Goal: Task Accomplishment & Management: Manage account settings

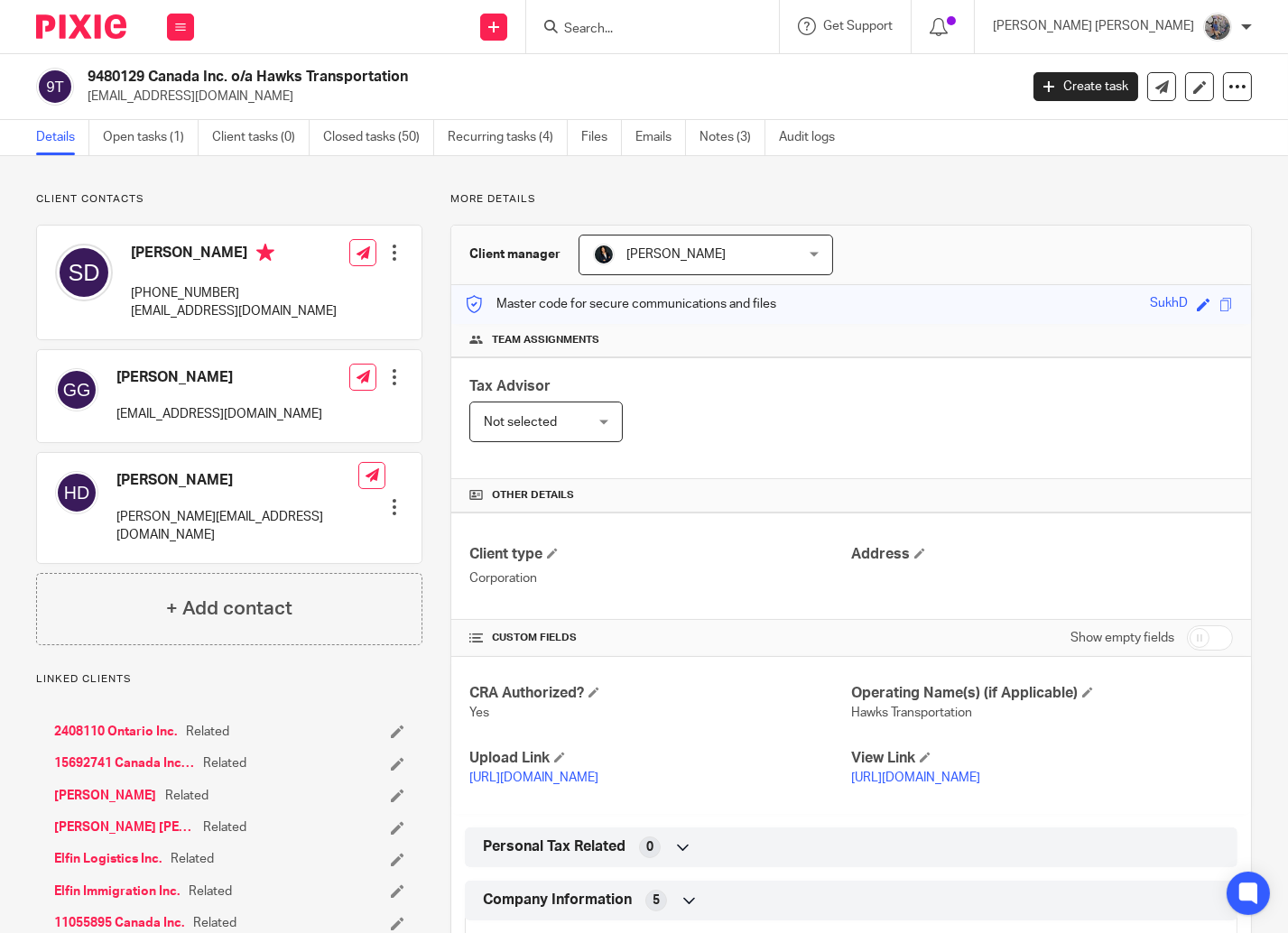
scroll to position [513, 0]
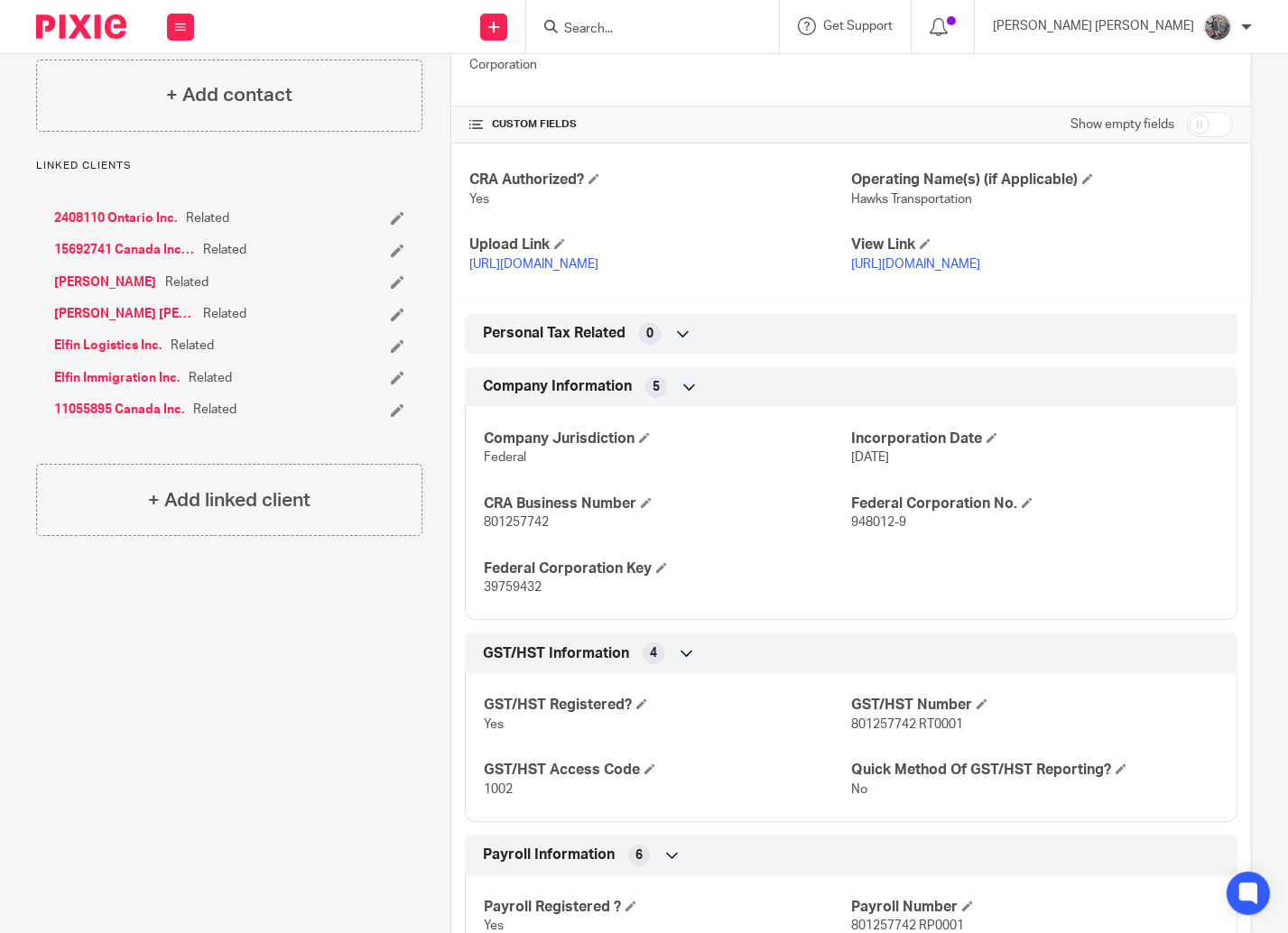
click at [725, 22] on input "Search" at bounding box center [643, 30] width 162 height 16
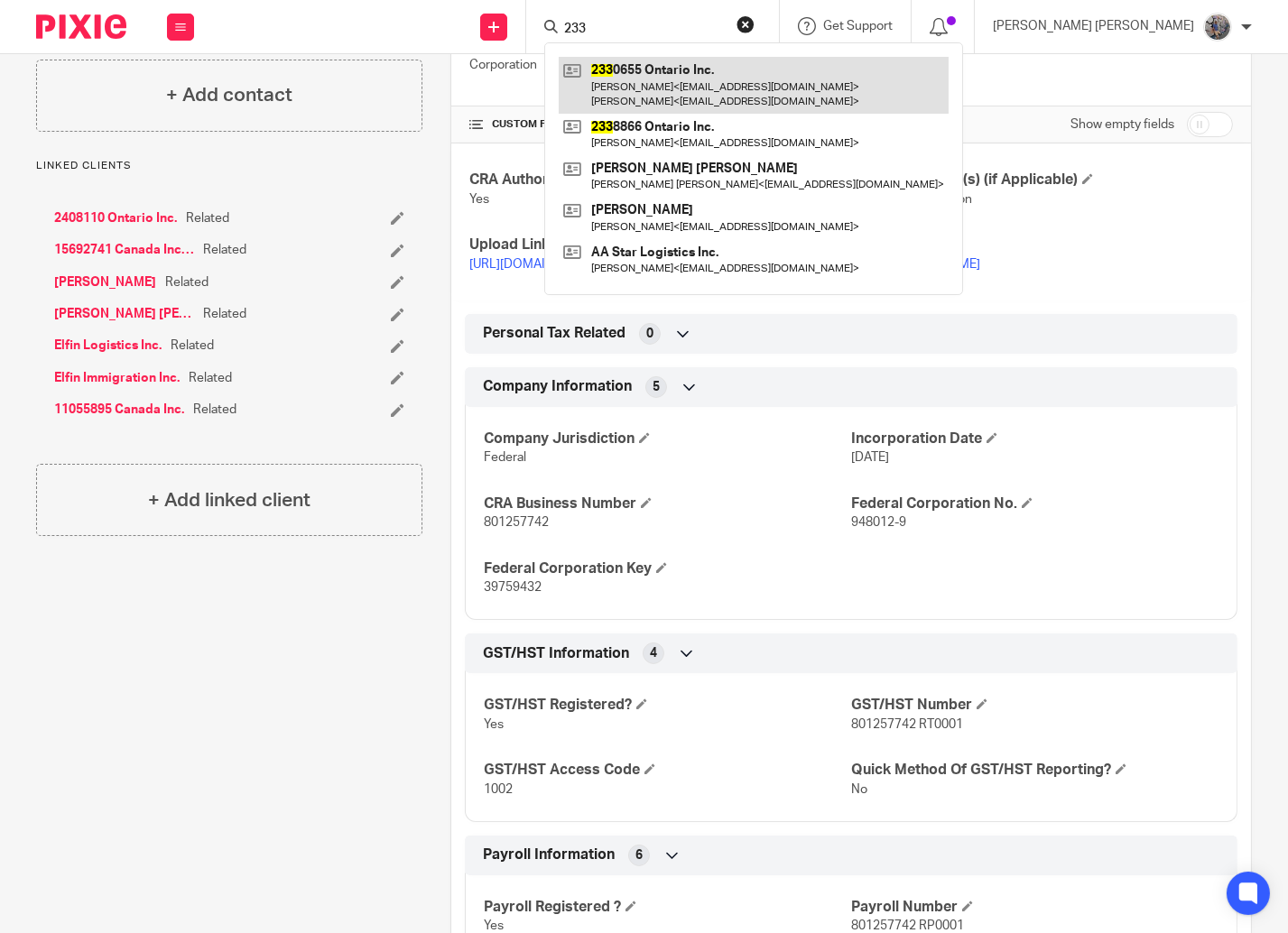
type input "233"
click at [711, 111] on link at bounding box center [754, 85] width 390 height 56
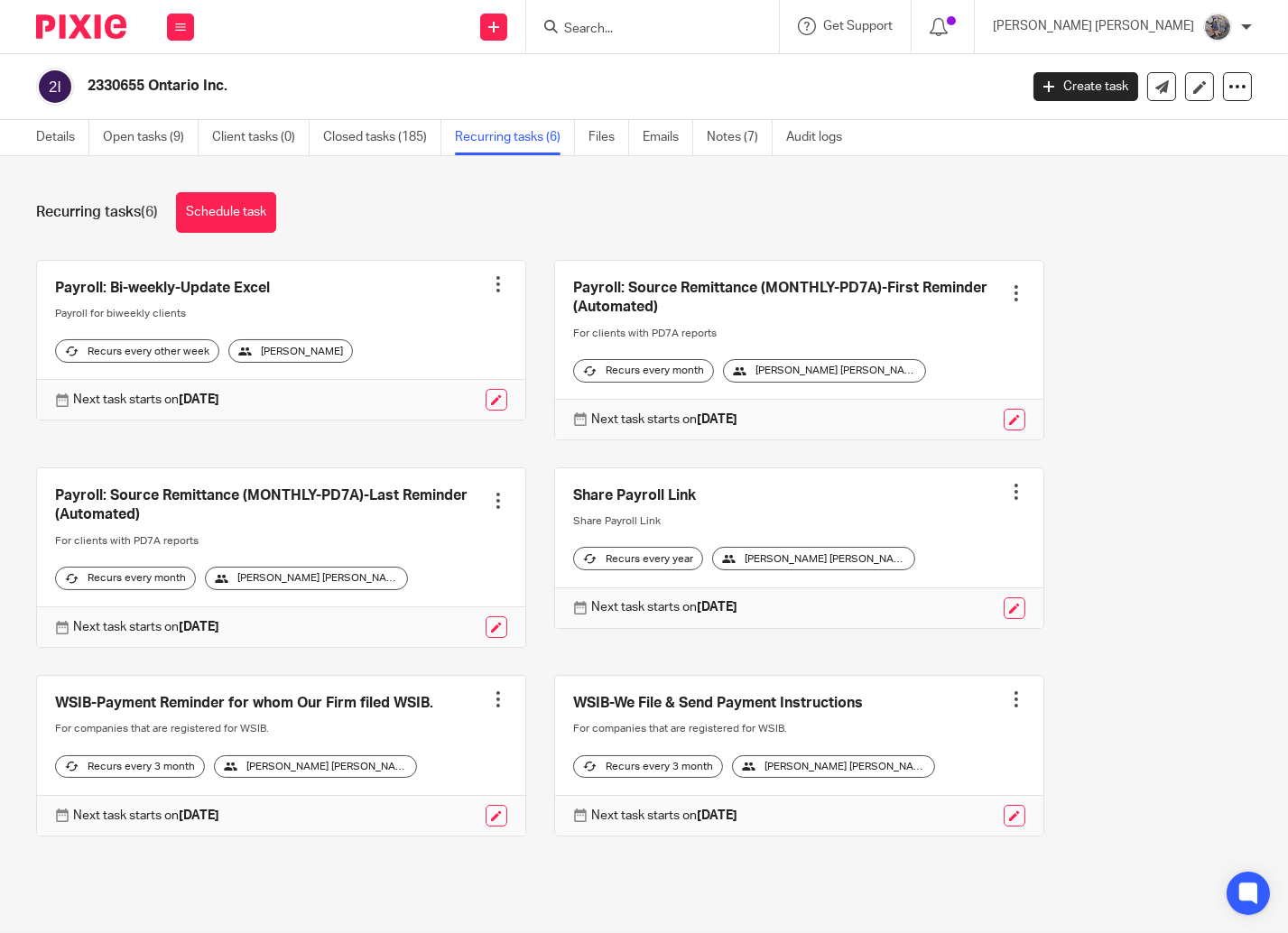
click at [1007, 292] on div at bounding box center [1016, 293] width 18 height 18
click at [904, 405] on span "Cancel schedule" at bounding box center [926, 407] width 95 height 12
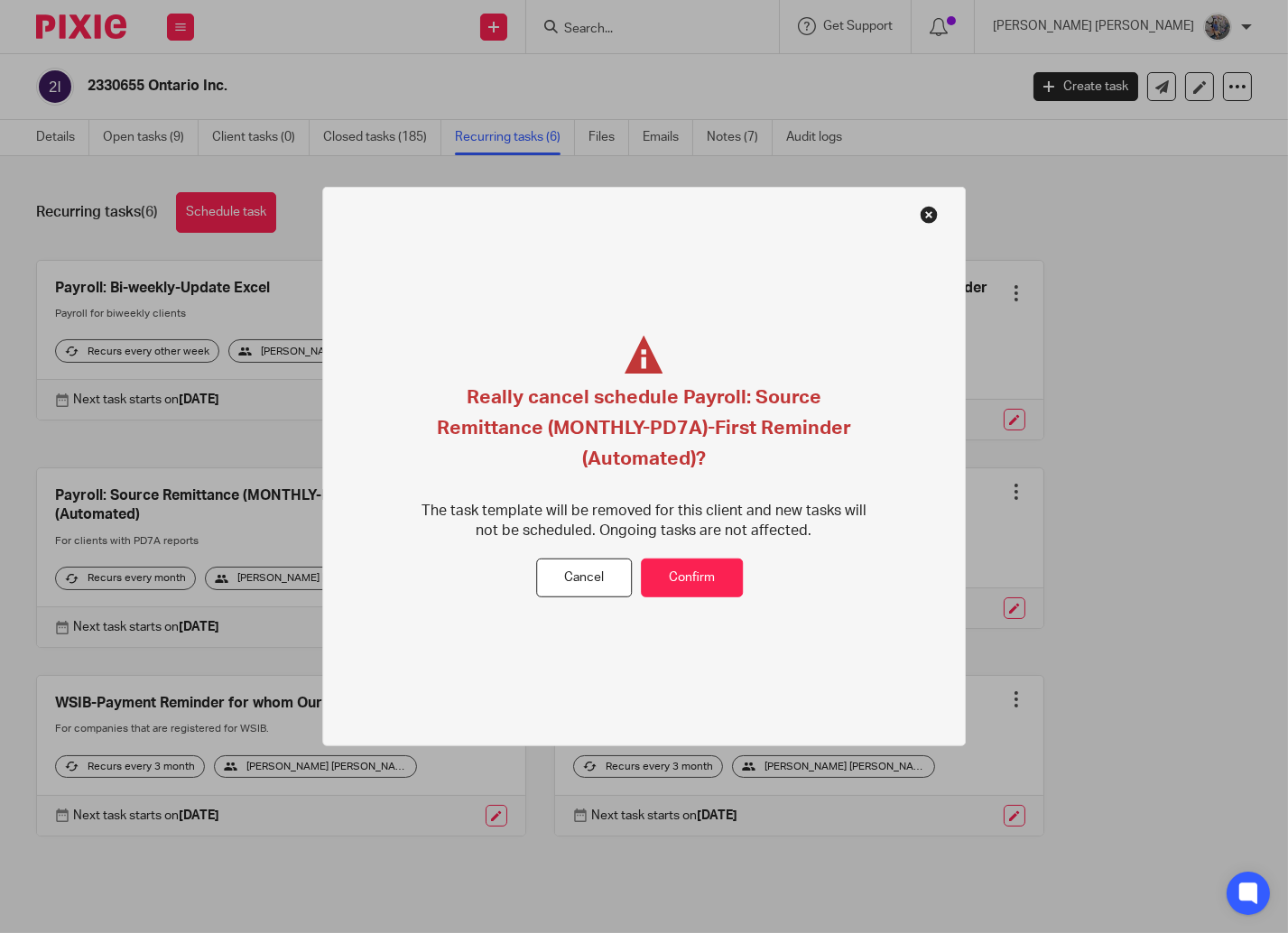
click at [638, 576] on div "Cancel Confirm" at bounding box center [644, 577] width 215 height 38
click at [660, 570] on button "Confirm" at bounding box center [692, 577] width 102 height 38
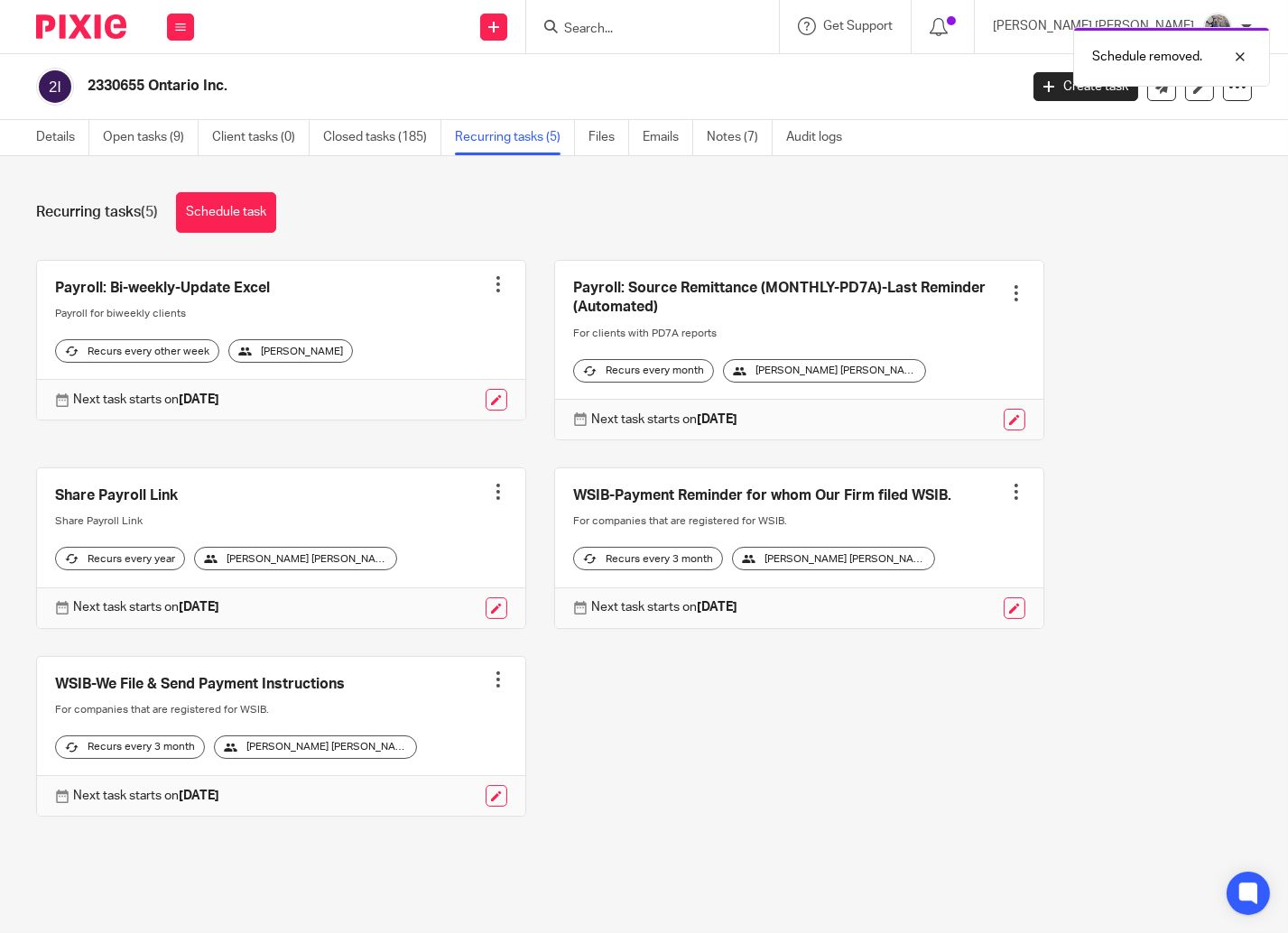
click at [1007, 292] on div at bounding box center [1016, 293] width 18 height 18
click at [904, 406] on span "Cancel schedule" at bounding box center [926, 407] width 95 height 12
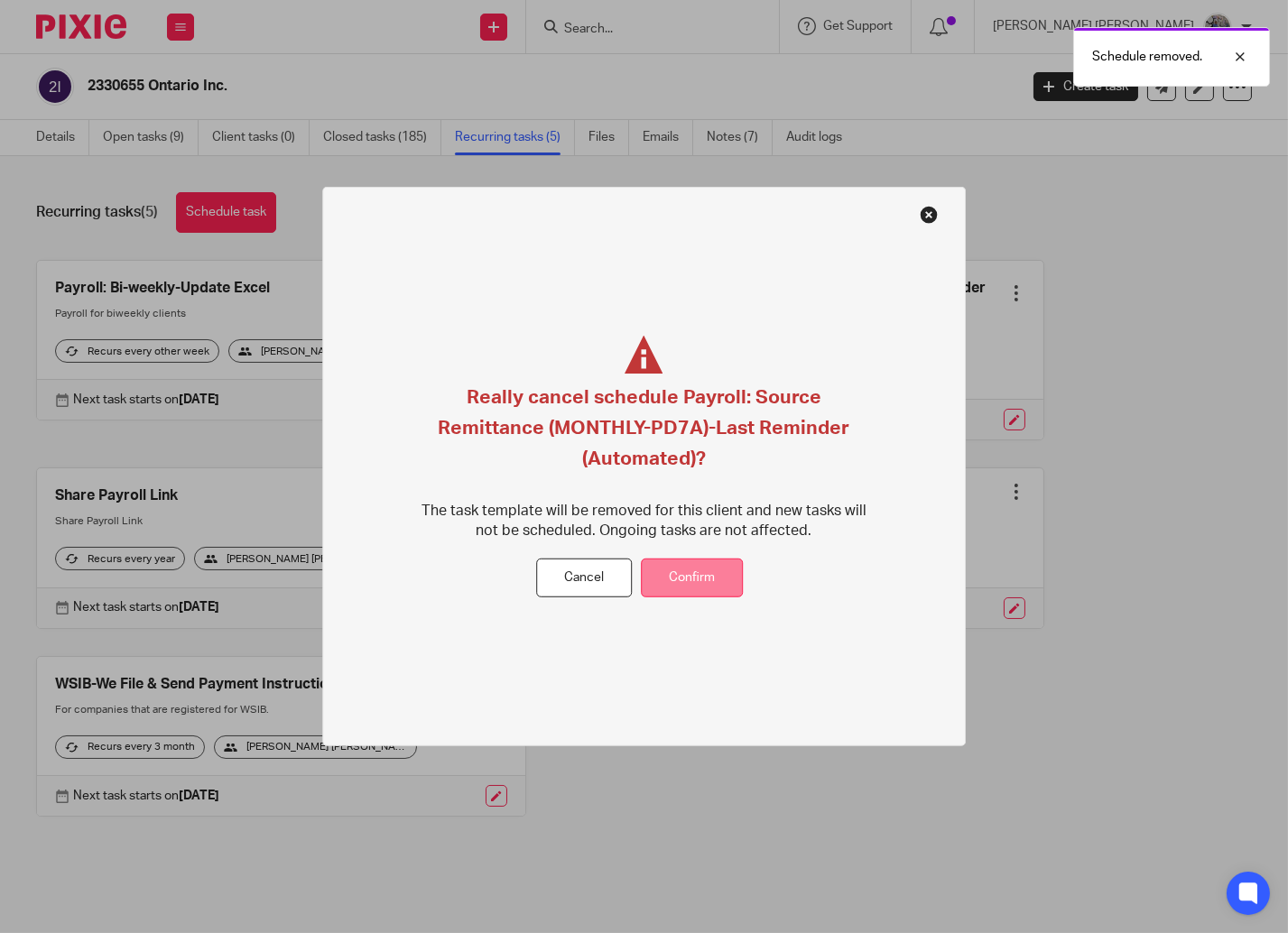
click at [682, 565] on button "Confirm" at bounding box center [692, 577] width 102 height 38
